Goal: Task Accomplishment & Management: Use online tool/utility

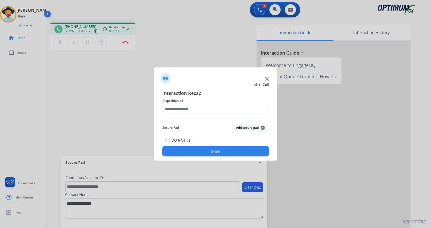
click at [266, 81] on div at bounding box center [215, 76] width 123 height 18
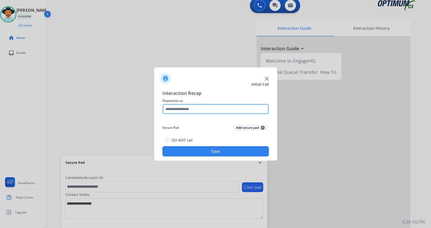
click at [219, 110] on input "text" at bounding box center [215, 109] width 106 height 10
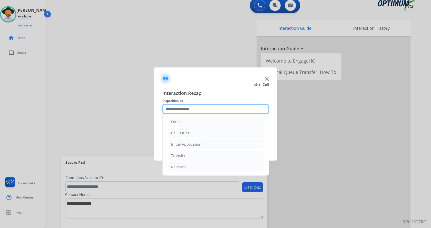
scroll to position [34, 0]
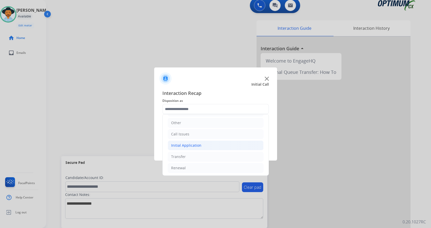
click at [211, 148] on li "Initial Application" at bounding box center [216, 146] width 96 height 10
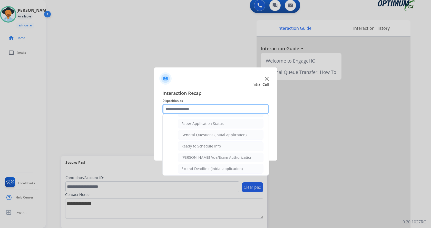
scroll to position [294, 0]
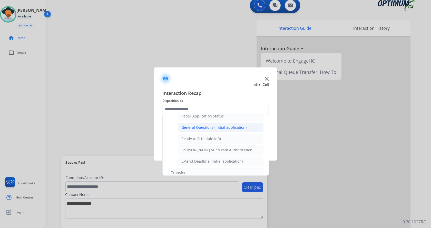
click at [228, 127] on div "General Questions (Initial application)" at bounding box center [213, 127] width 65 height 5
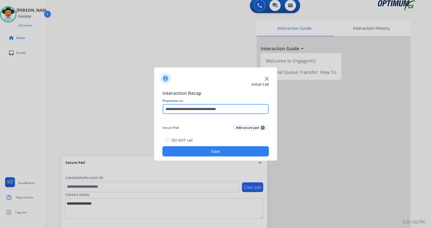
click at [213, 108] on input "**********" at bounding box center [215, 109] width 106 height 10
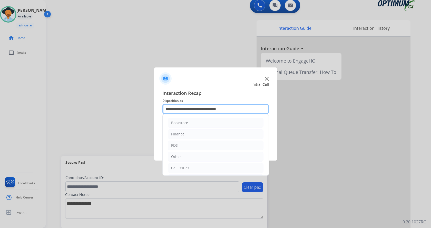
click at [197, 108] on input "**********" at bounding box center [215, 109] width 106 height 10
click at [209, 86] on div "Initial Call" at bounding box center [211, 84] width 123 height 5
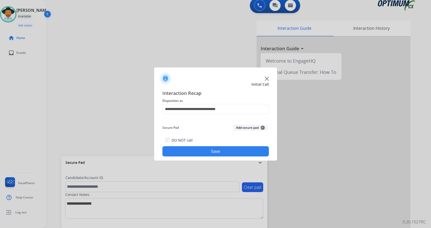
click at [218, 59] on div at bounding box center [215, 114] width 431 height 228
click at [209, 111] on input "**********" at bounding box center [215, 109] width 106 height 10
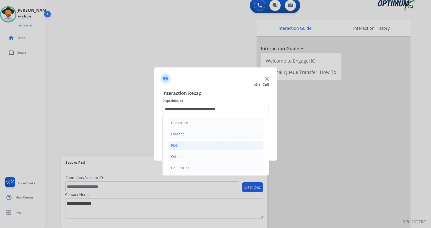
click at [190, 148] on li "PDS" at bounding box center [216, 146] width 96 height 10
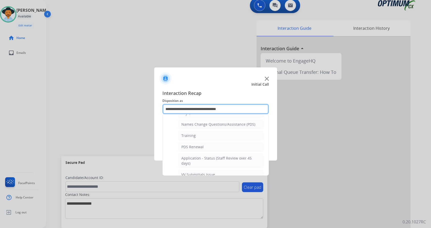
scroll to position [49, 0]
click at [209, 139] on li "Training" at bounding box center [220, 136] width 85 height 10
type input "********"
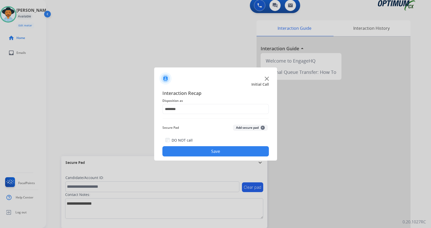
click at [221, 154] on button "Save" at bounding box center [215, 151] width 106 height 10
click at [215, 154] on button "Save" at bounding box center [215, 151] width 106 height 10
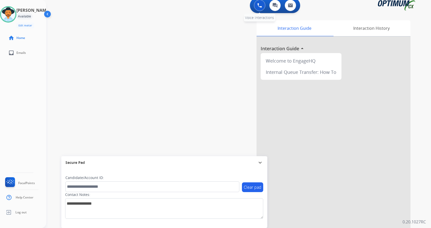
click at [255, 9] on div "0 Voice Interactions" at bounding box center [259, 5] width 15 height 11
click at [255, 11] on div "0 Voice Interactions" at bounding box center [259, 5] width 15 height 11
click at [262, 9] on button at bounding box center [259, 5] width 11 height 11
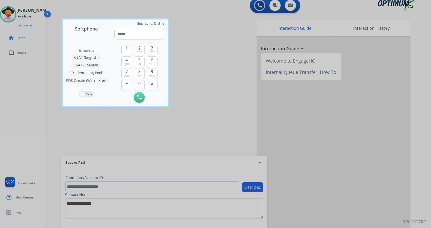
click at [220, 72] on div at bounding box center [215, 114] width 431 height 228
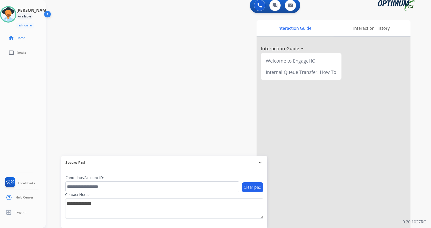
click at [186, 96] on div "swap_horiz Break voice bridge close_fullscreen Connect 3-Way Call merge_type Se…" at bounding box center [232, 121] width 372 height 214
click at [196, 104] on div "Interaction Guide Interaction History Interaction Guide arrow_drop_up Welcome t…" at bounding box center [298, 124] width 223 height 208
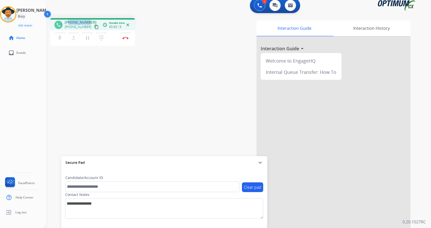
drag, startPoint x: 69, startPoint y: 23, endPoint x: 88, endPoint y: 21, distance: 19.3
click at [88, 21] on span "[PHONE_NUMBER]" at bounding box center [81, 22] width 32 height 5
copy span "210262310"
copy span "2102623102"
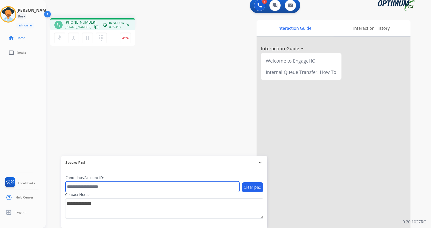
click at [96, 188] on input "text" at bounding box center [152, 186] width 174 height 11
paste input "*******"
type input "*******"
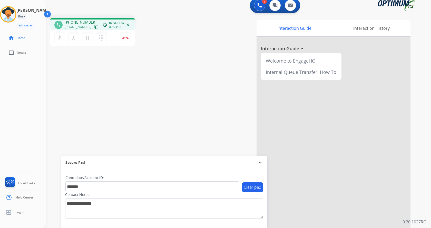
click at [104, 88] on div "phone [PHONE_NUMBER] [PHONE_NUMBER] content_copy access_time Call metrics Queue…" at bounding box center [232, 121] width 372 height 214
click at [143, 73] on div "phone [PHONE_NUMBER] [PHONE_NUMBER] content_copy access_time Call metrics Queue…" at bounding box center [232, 121] width 372 height 214
click at [202, 37] on div "Interaction Guide Interaction History Interaction Guide arrow_drop_up Welcome t…" at bounding box center [298, 124] width 223 height 208
click at [125, 38] on img at bounding box center [125, 38] width 6 height 3
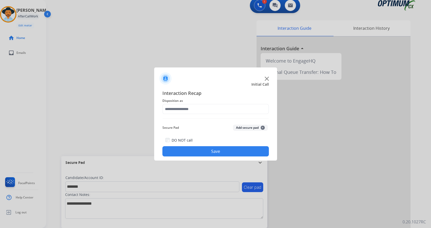
click at [244, 127] on button "Add secure pad +" at bounding box center [250, 128] width 35 height 6
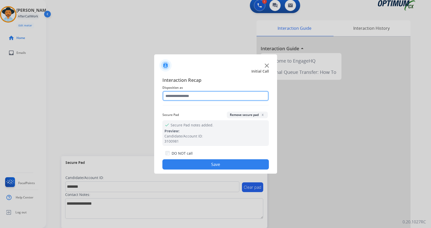
click at [184, 97] on input "text" at bounding box center [215, 96] width 106 height 10
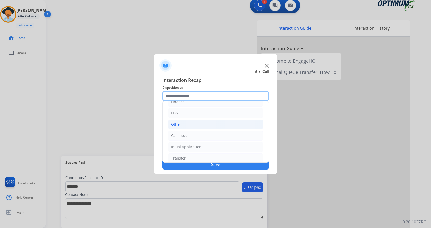
scroll to position [35, 0]
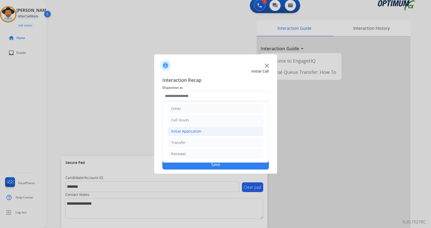
click at [212, 130] on li "Initial Application" at bounding box center [216, 131] width 96 height 10
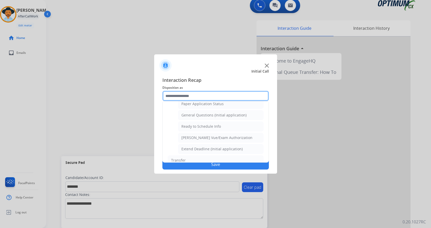
scroll to position [285, 0]
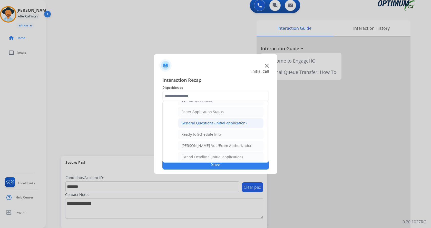
click at [212, 124] on div "General Questions (Initial application)" at bounding box center [213, 123] width 65 height 5
type input "**********"
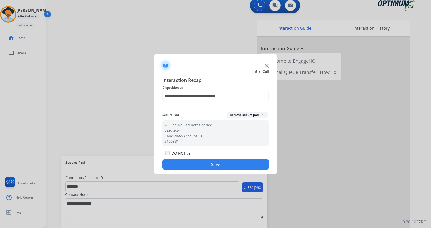
click at [202, 160] on button "Save" at bounding box center [215, 164] width 106 height 10
